Goal: Information Seeking & Learning: Find specific fact

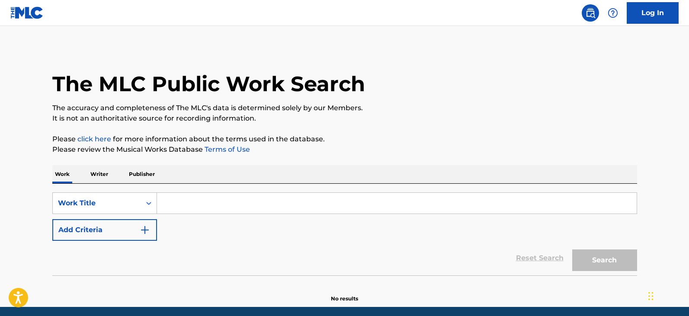
paste input "Single Saturday Night Cole Swindell"
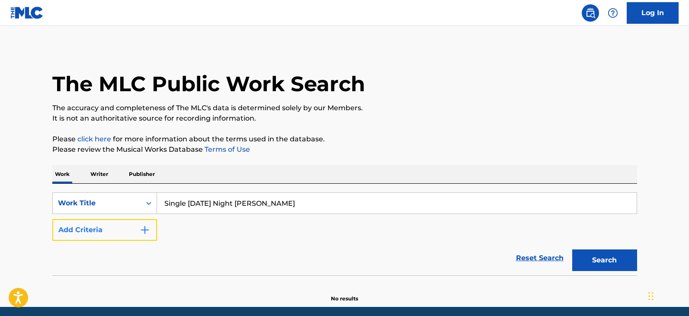
click at [83, 231] on button "Add Criteria" at bounding box center [104, 230] width 105 height 22
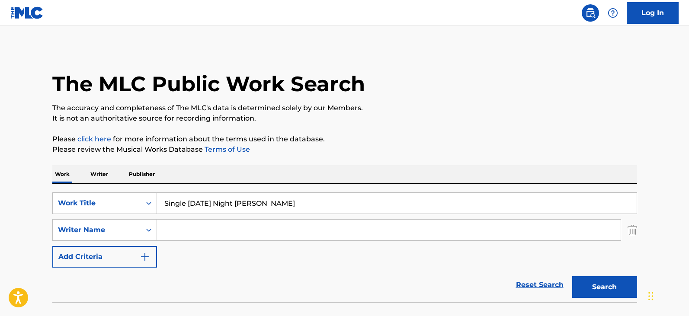
drag, startPoint x: 260, startPoint y: 205, endPoint x: 659, endPoint y: 75, distance: 419.7
click at [682, 95] on main "The MLC Public Work Search The accuracy and completeness of The MLC's data is d…" at bounding box center [344, 180] width 689 height 308
type input "Single Saturday Night"
type input "Cole Swindell"
drag, startPoint x: 179, startPoint y: 202, endPoint x: 192, endPoint y: 207, distance: 13.2
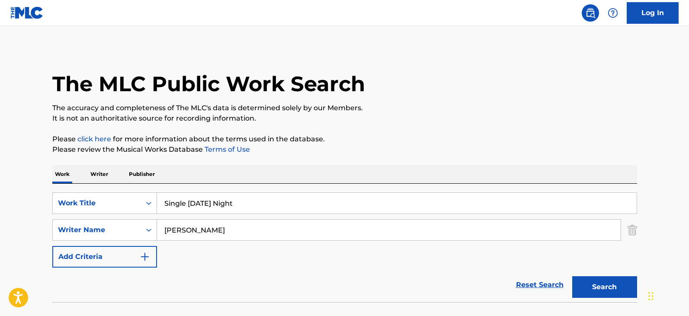
click at [179, 202] on input "Single Saturday Night" at bounding box center [397, 203] width 480 height 21
type input "Single Saturday Night"
click at [572, 276] on button "Search" at bounding box center [604, 287] width 65 height 22
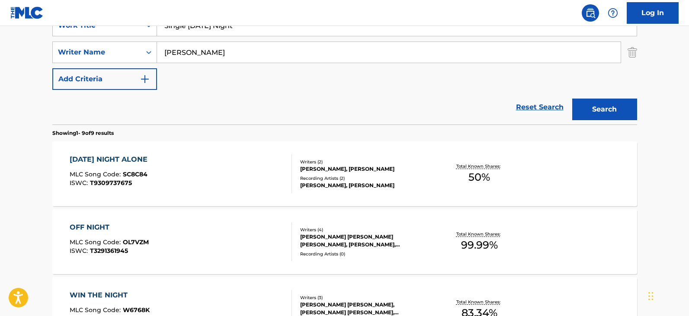
scroll to position [173, 0]
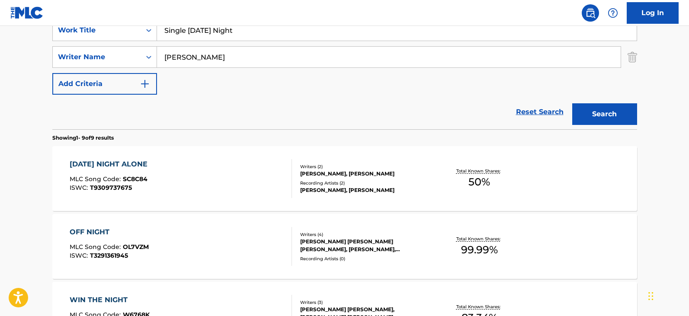
click at [221, 178] on div "SATURDAY NIGHT ALONE MLC Song Code : SC8C84 ISWC : T9309737675" at bounding box center [181, 178] width 222 height 39
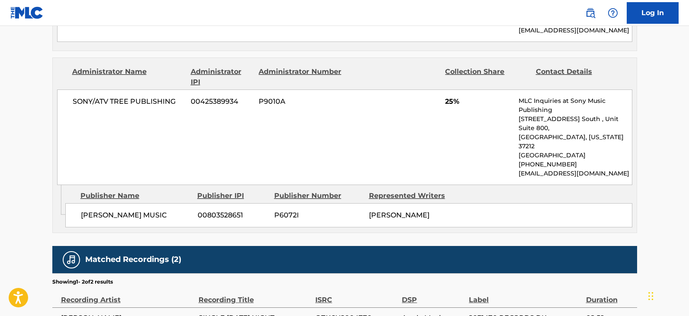
scroll to position [572, 0]
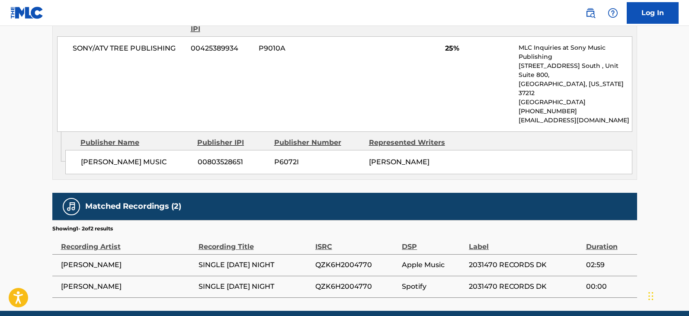
drag, startPoint x: 304, startPoint y: 226, endPoint x: 61, endPoint y: 229, distance: 242.6
click at [61, 254] on tr "OSHA SUTHERLAND SINGLE SATURDAY NIGHT QZK6H2004770 Apple Music 2031470 RECORDS …" at bounding box center [344, 265] width 585 height 22
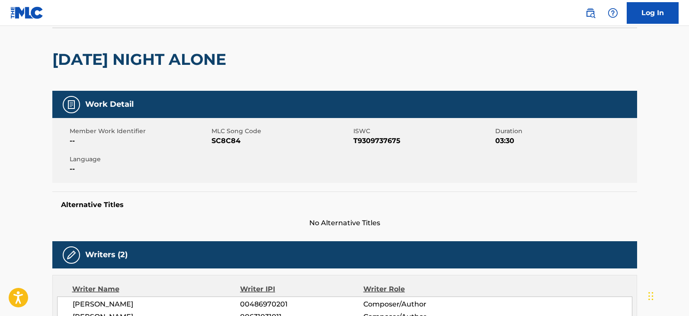
scroll to position [0, 0]
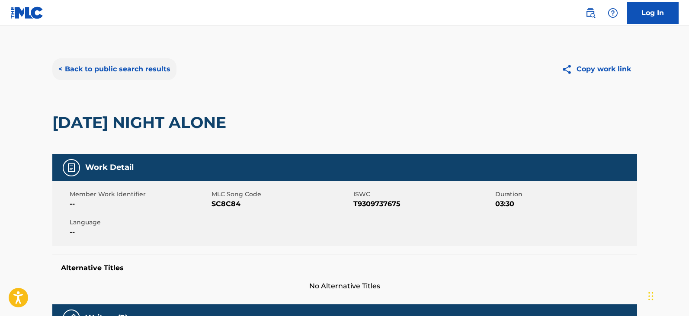
drag, startPoint x: 144, startPoint y: 69, endPoint x: 150, endPoint y: 64, distance: 8.4
click at [146, 67] on button "< Back to public search results" at bounding box center [114, 69] width 124 height 22
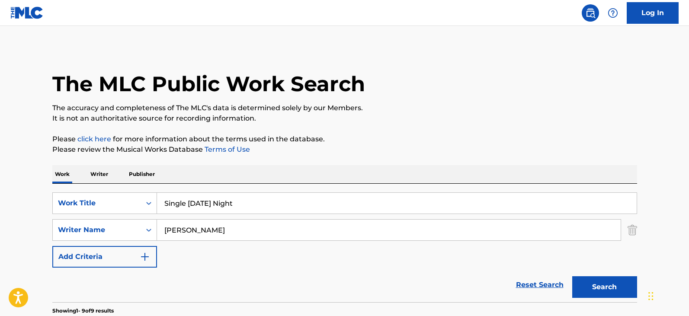
click at [221, 199] on input "Single Saturday Night" at bounding box center [397, 203] width 480 height 21
click at [228, 203] on input "Single Saturday Night" at bounding box center [397, 203] width 480 height 21
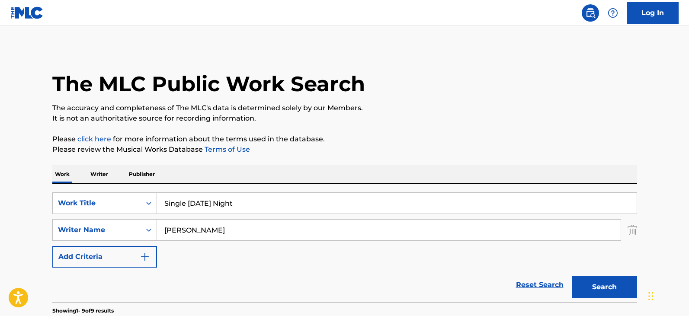
paste input "Crazy Story King Von"
drag, startPoint x: 206, startPoint y: 207, endPoint x: 435, endPoint y: 134, distance: 240.6
type input "Crazy Story"
type input "BENNETT"
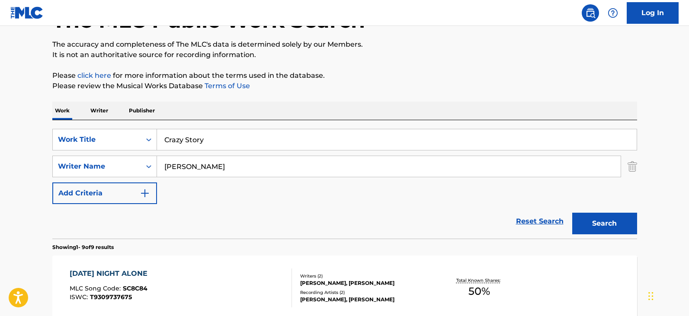
scroll to position [173, 0]
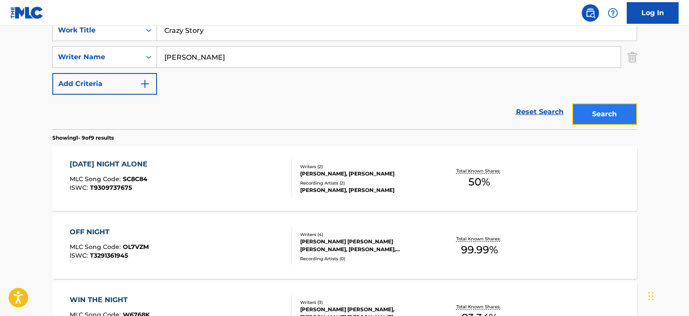
click at [595, 112] on button "Search" at bounding box center [604, 114] width 65 height 22
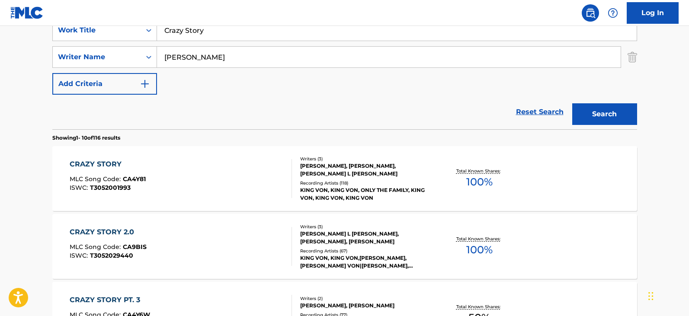
click at [231, 192] on div "CRAZY STORY MLC Song Code : CA4Y81 ISWC : T3052001993" at bounding box center [181, 178] width 222 height 39
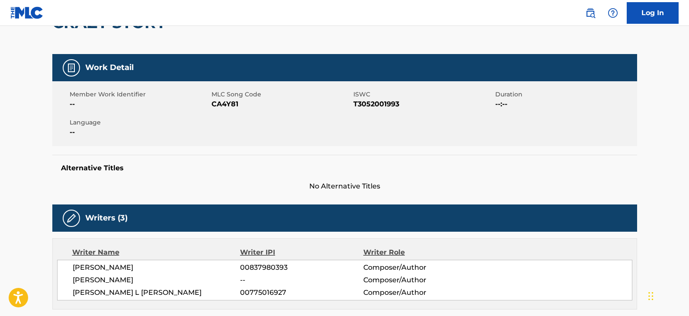
scroll to position [173, 0]
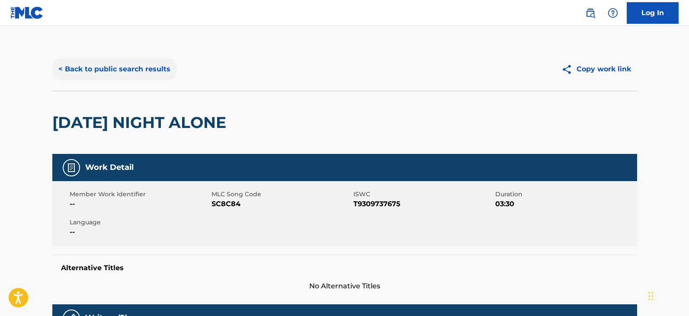
click at [116, 72] on button "< Back to public search results" at bounding box center [114, 69] width 124 height 22
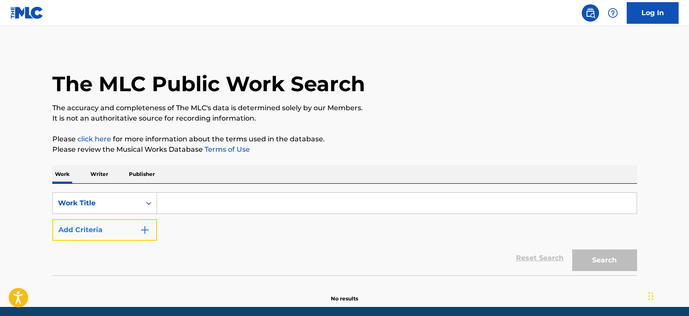
click at [112, 224] on button "Add Criteria" at bounding box center [104, 230] width 105 height 22
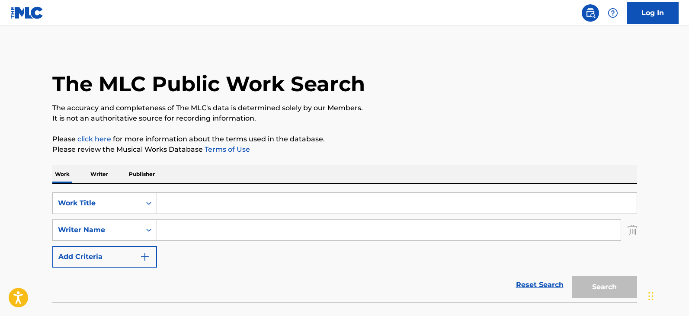
click at [198, 203] on input "Search Form" at bounding box center [397, 203] width 480 height 21
paste input "Single Saturday Night Cole Swindell"
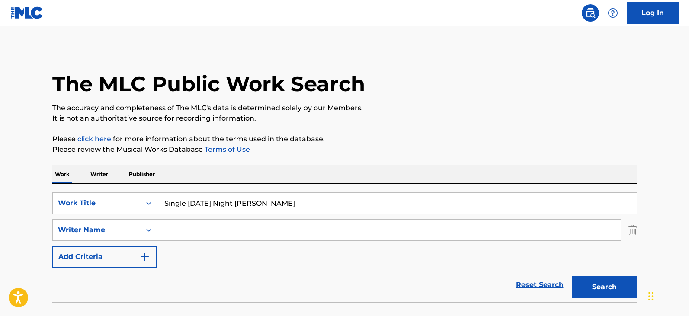
drag, startPoint x: 263, startPoint y: 205, endPoint x: 598, endPoint y: 150, distance: 339.7
click at [596, 153] on div "The MLC Public Work Search The accuracy and completeness of The MLC's data is d…" at bounding box center [344, 189] width 605 height 282
drag, startPoint x: 180, startPoint y: 205, endPoint x: 205, endPoint y: 214, distance: 26.8
click at [183, 206] on input "Single Saturday Night" at bounding box center [397, 203] width 480 height 21
type input "Single Saturday Night"
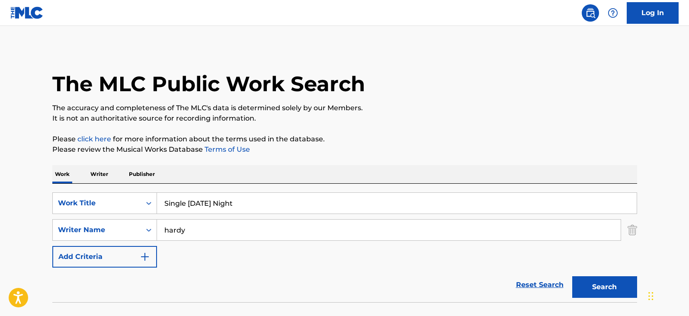
type input "hardy"
click at [572, 276] on button "Search" at bounding box center [604, 287] width 65 height 22
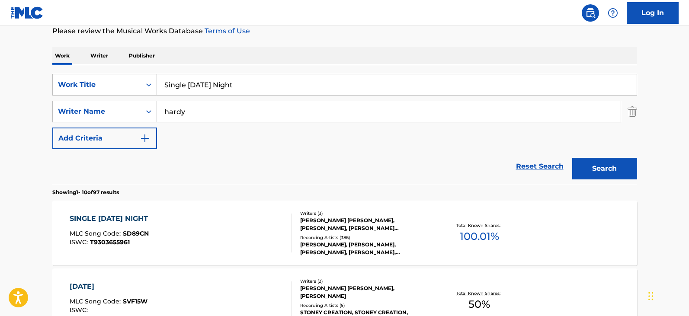
scroll to position [130, 0]
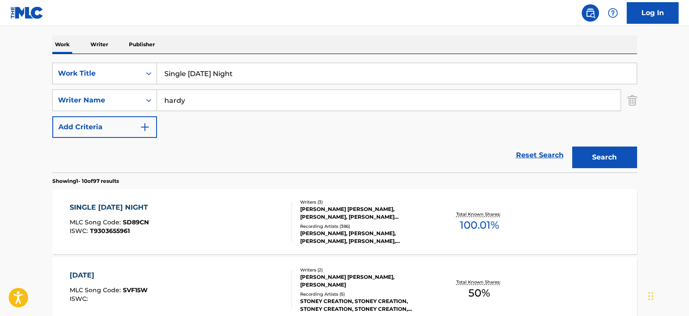
click at [233, 228] on div "SINGLE SATURDAY NIGHT MLC Song Code : SD89CN ISWC : T9303655961" at bounding box center [181, 221] width 222 height 39
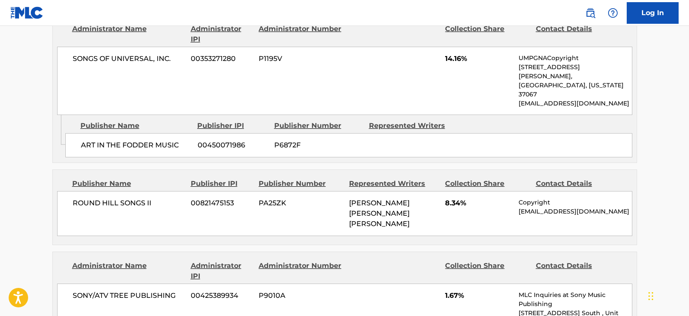
scroll to position [778, 0]
